Goal: Information Seeking & Learning: Learn about a topic

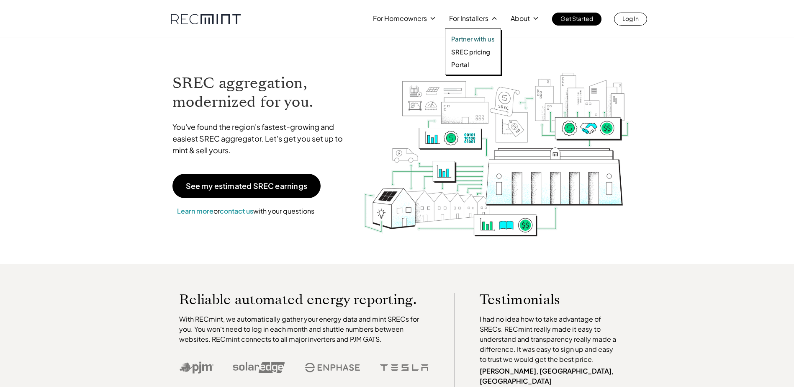
click at [471, 48] on p "SREC pricing" at bounding box center [470, 52] width 39 height 8
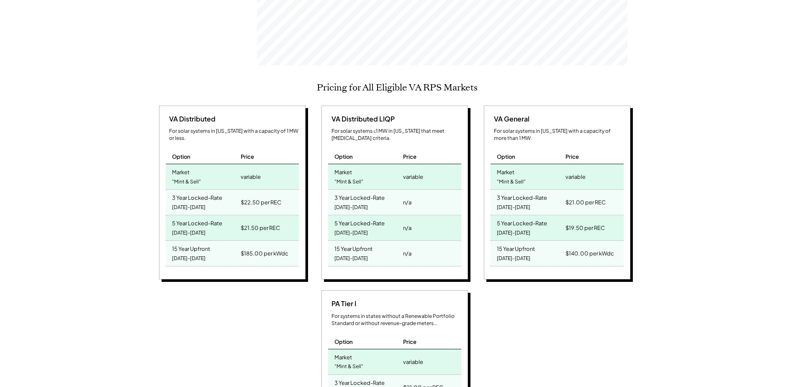
scroll to position [293, 0]
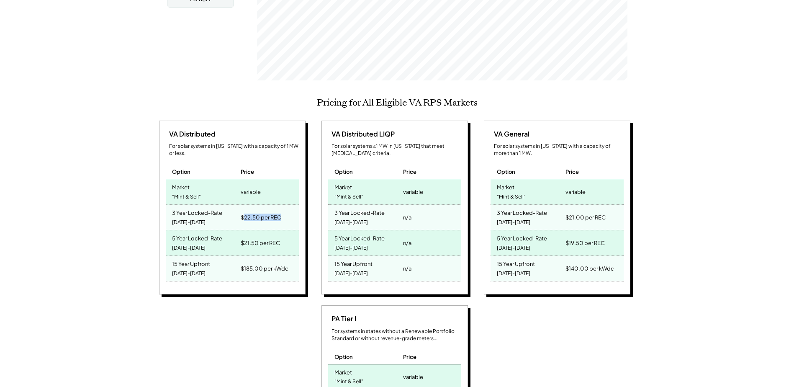
drag, startPoint x: 243, startPoint y: 205, endPoint x: 283, endPoint y: 205, distance: 40.2
click at [283, 205] on div "$22.50 per REC" at bounding box center [269, 217] width 60 height 25
click at [113, 209] on div "Virginia SREC Market Pricing View other state pricing See your estimated SREC e…" at bounding box center [397, 352] width 794 height 1049
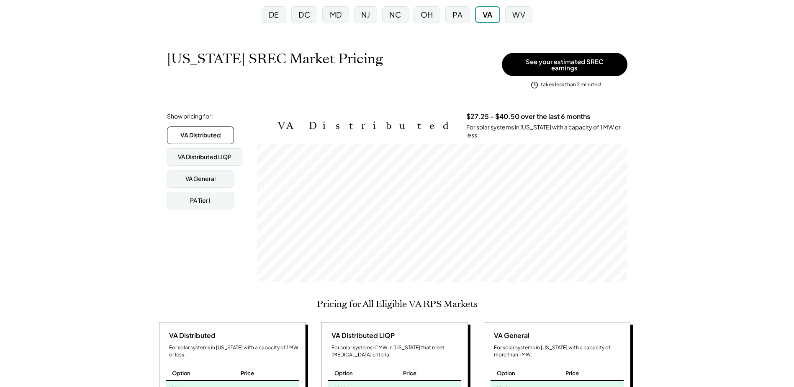
scroll to position [209, 0]
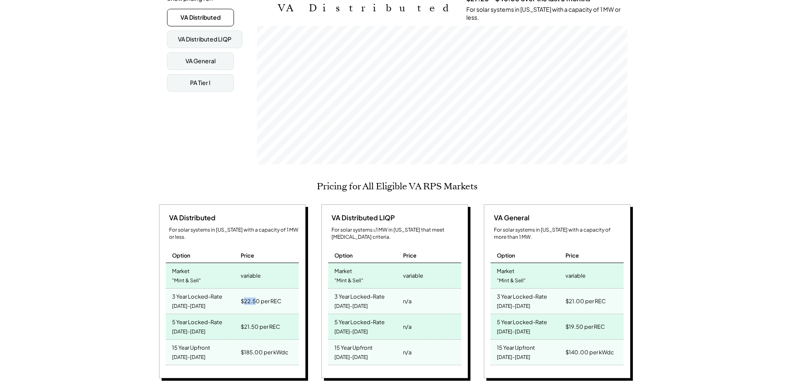
drag, startPoint x: 245, startPoint y: 289, endPoint x: 257, endPoint y: 289, distance: 12.2
click at [257, 295] on div "$22.50 per REC" at bounding box center [261, 301] width 41 height 12
drag, startPoint x: 257, startPoint y: 289, endPoint x: 189, endPoint y: 280, distance: 68.5
click at [189, 291] on div "3 Year Locked-Rate" at bounding box center [197, 296] width 50 height 10
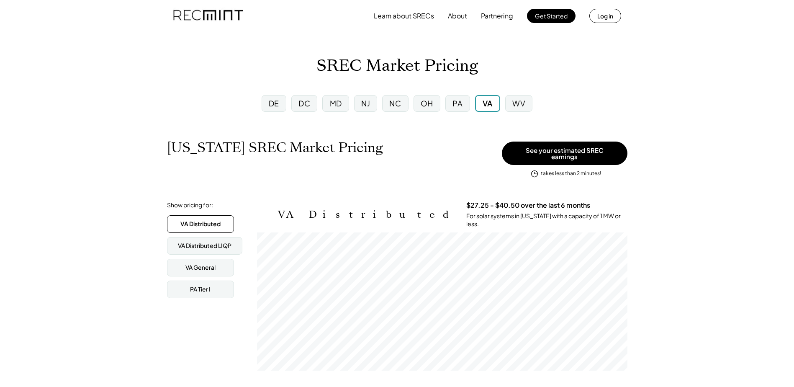
scroll to position [0, 0]
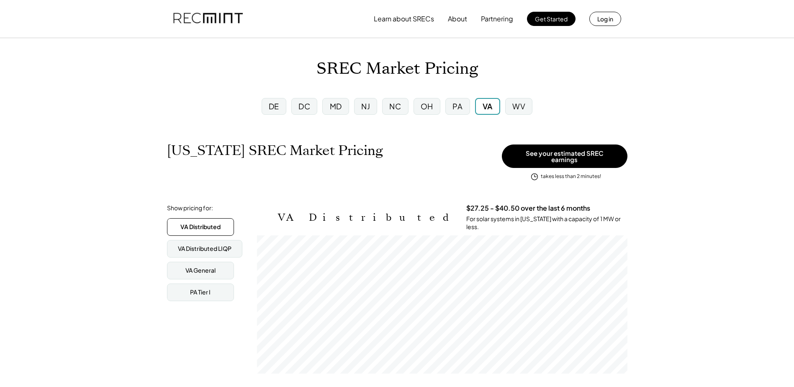
scroll to position [138, 371]
